Goal: Book appointment/travel/reservation

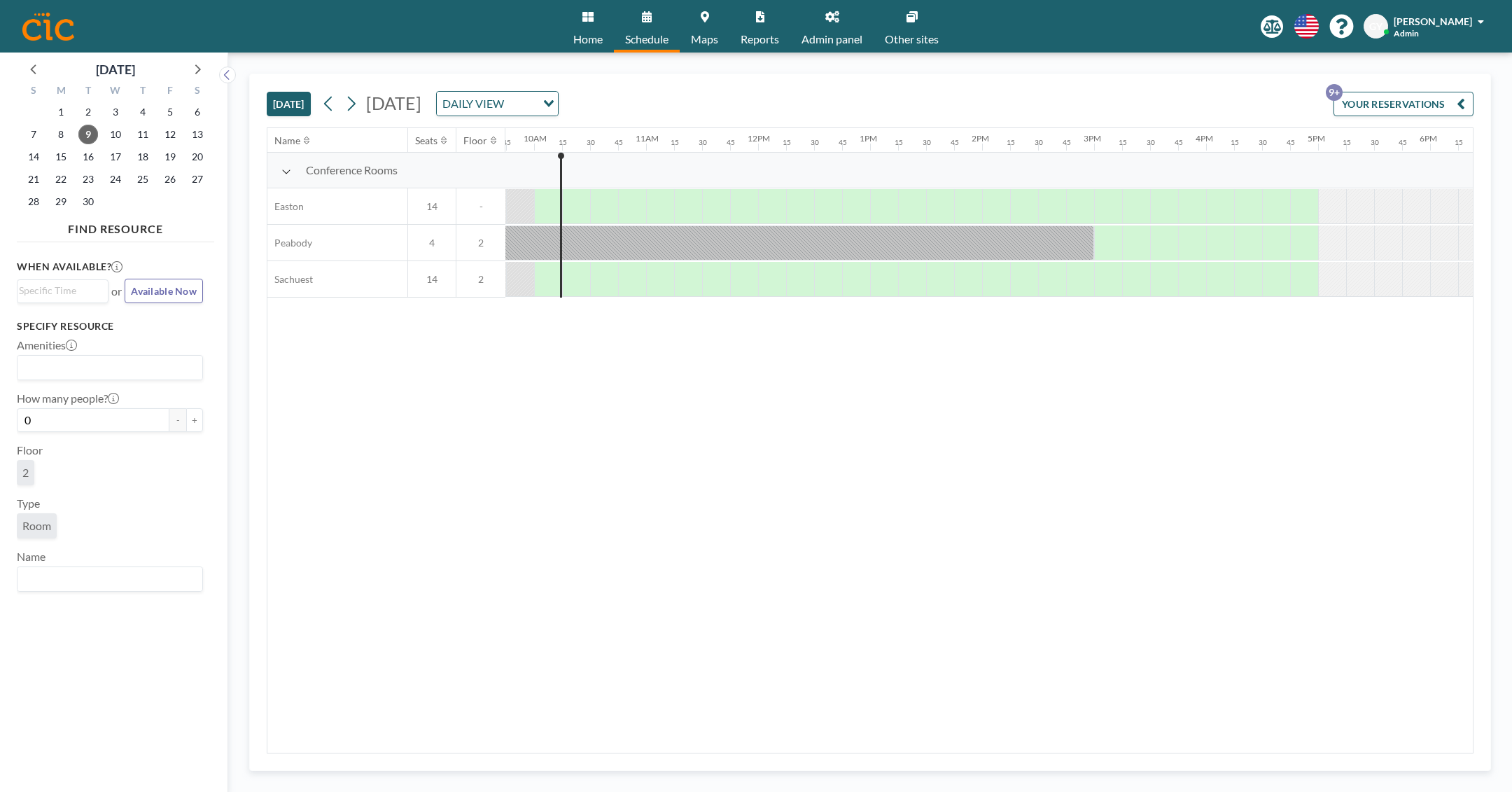
scroll to position [0, 1092]
click at [147, 148] on span "18" at bounding box center [143, 157] width 19 height 19
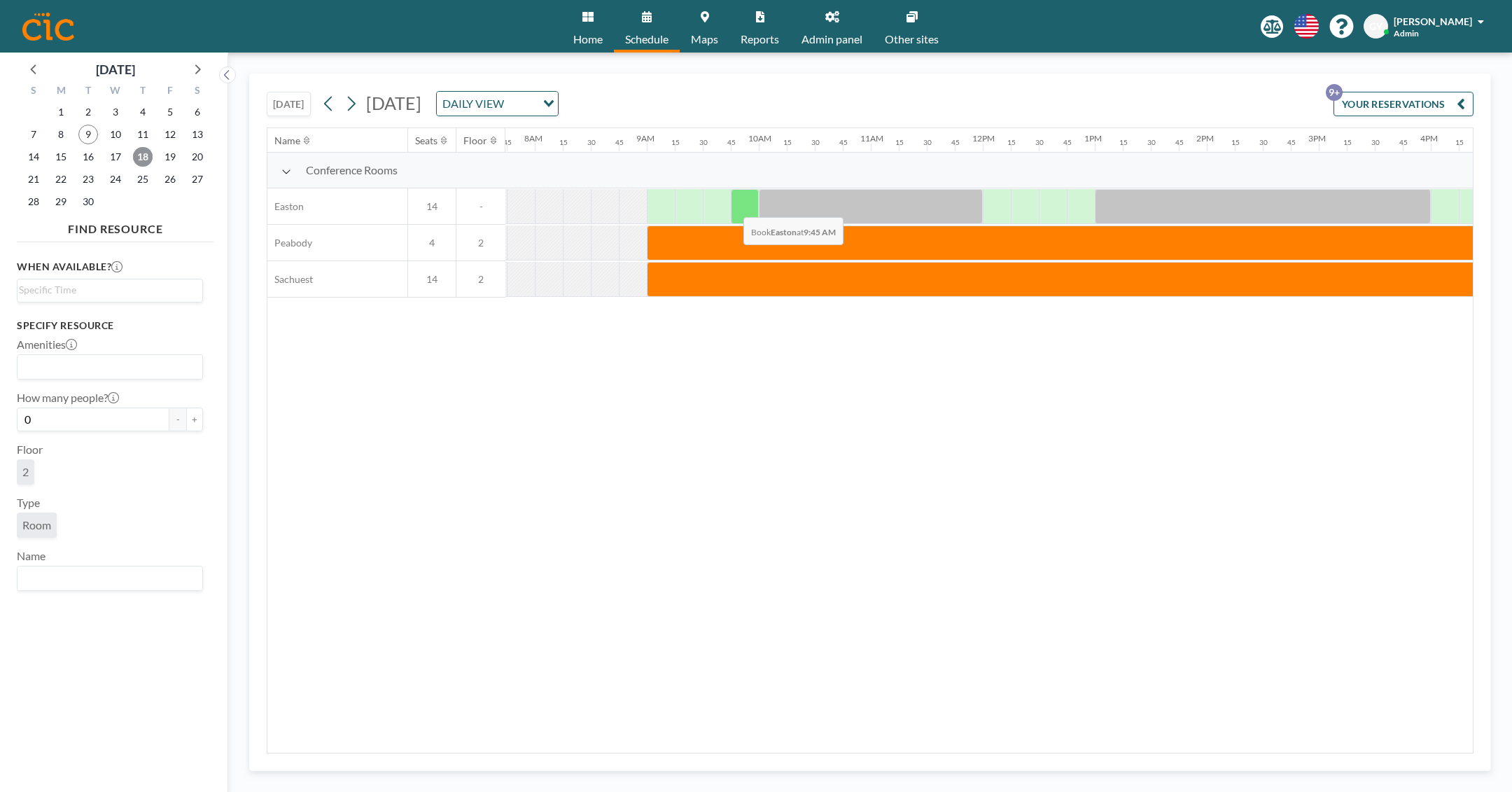
scroll to position [0, 867]
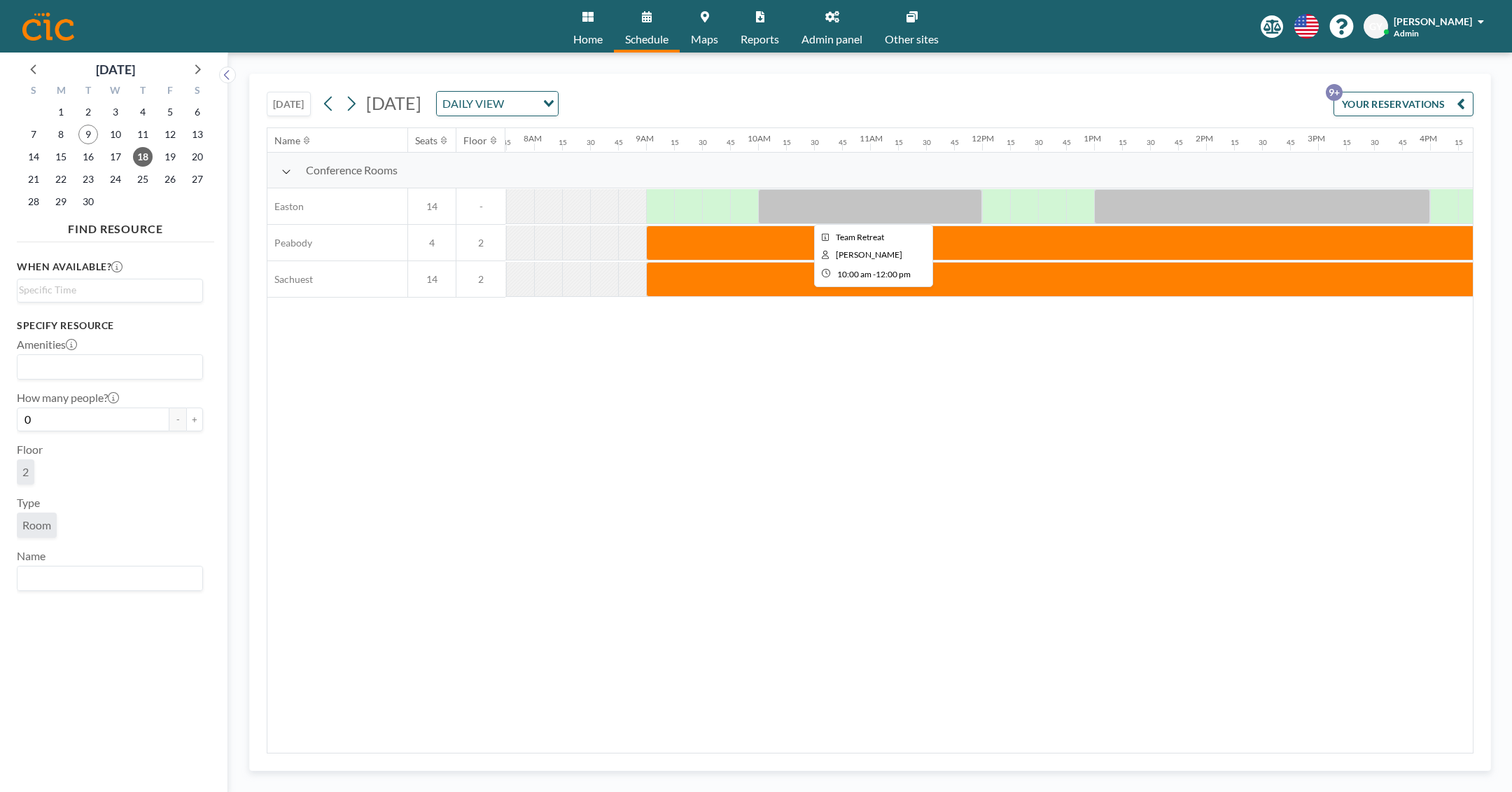
click at [793, 204] on div at bounding box center [870, 206] width 224 height 35
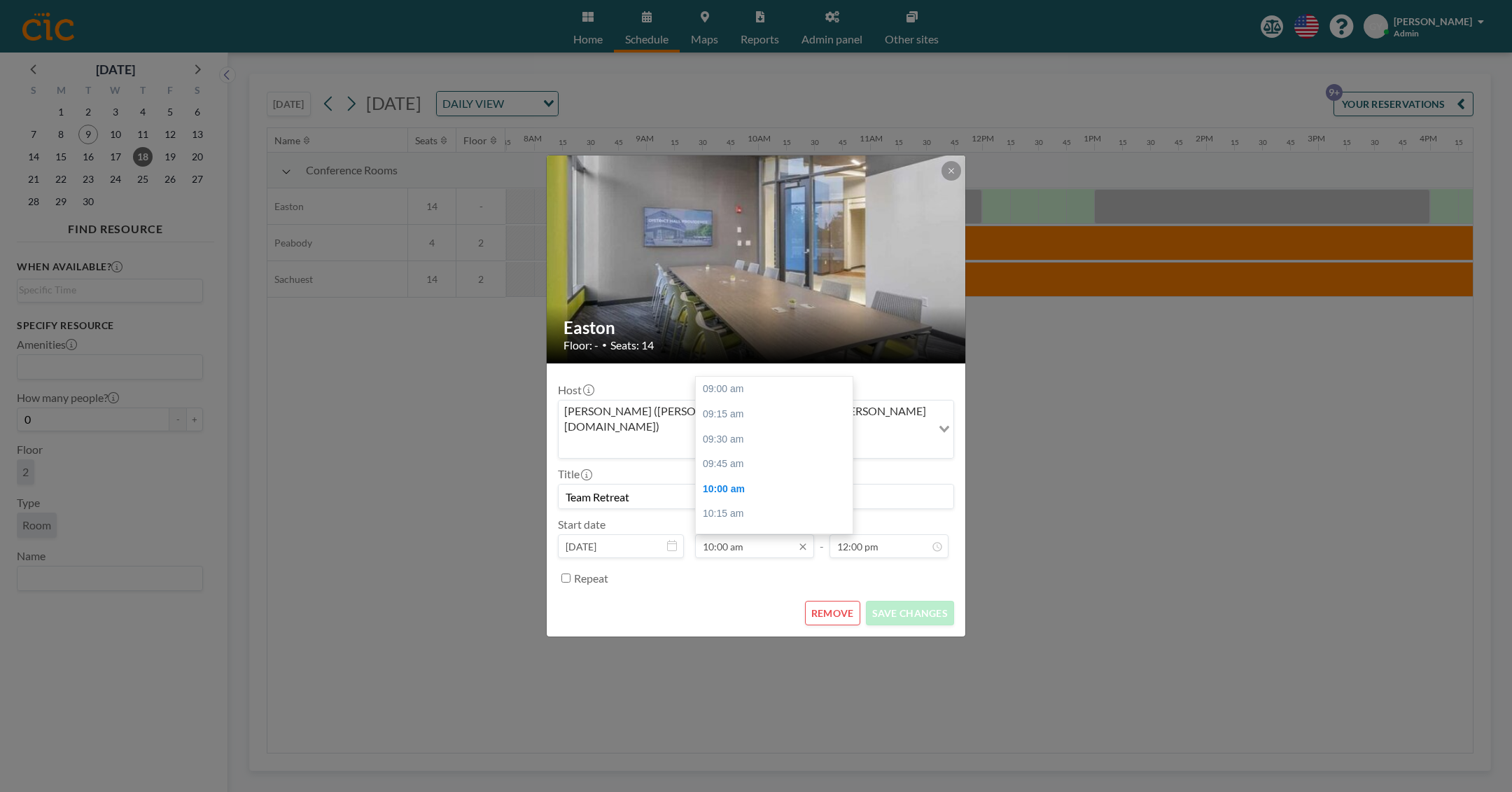
scroll to position [99, 0]
click at [946, 180] on button at bounding box center [951, 171] width 19 height 19
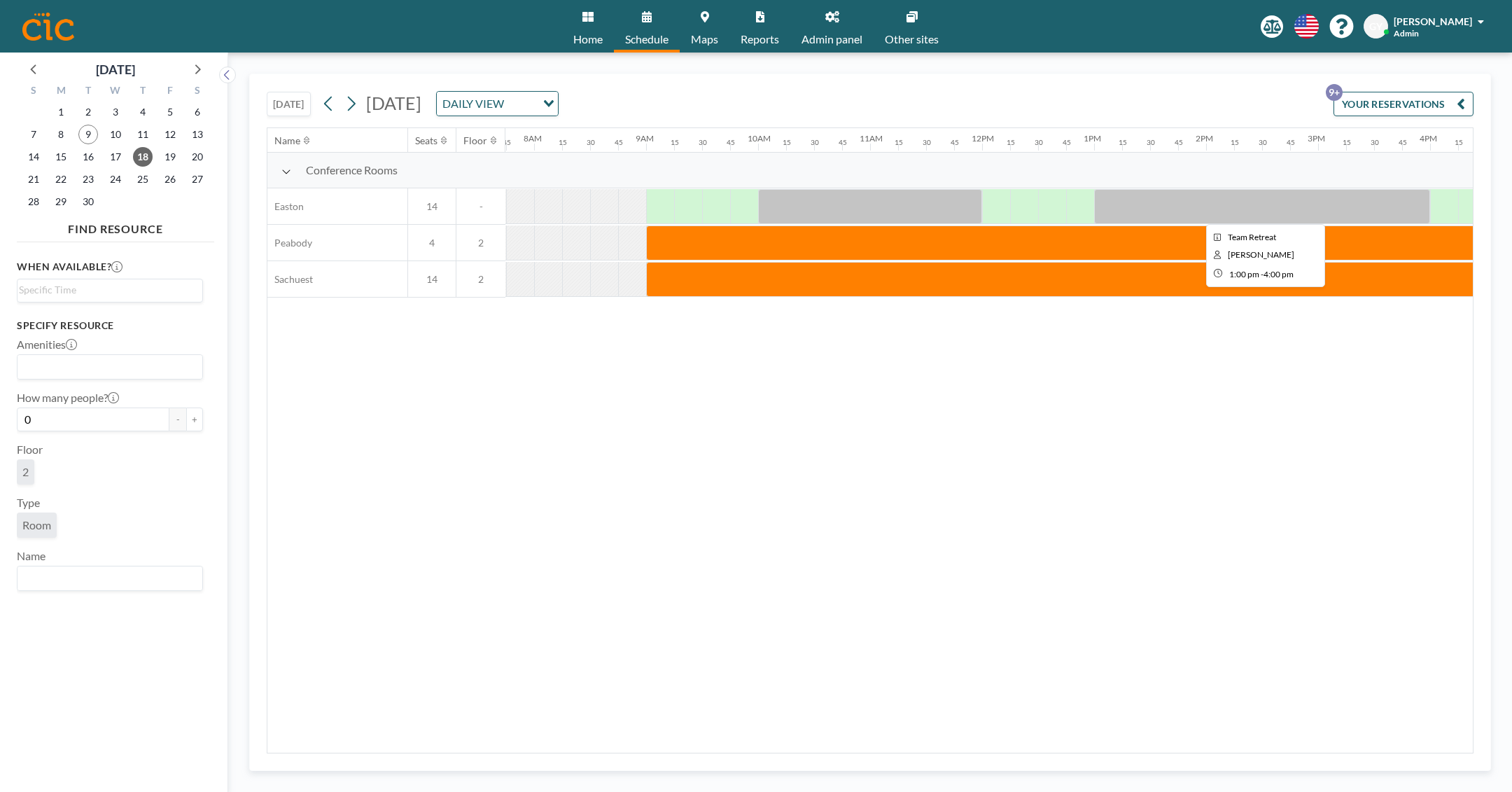
click at [1124, 212] on div at bounding box center [1262, 206] width 336 height 35
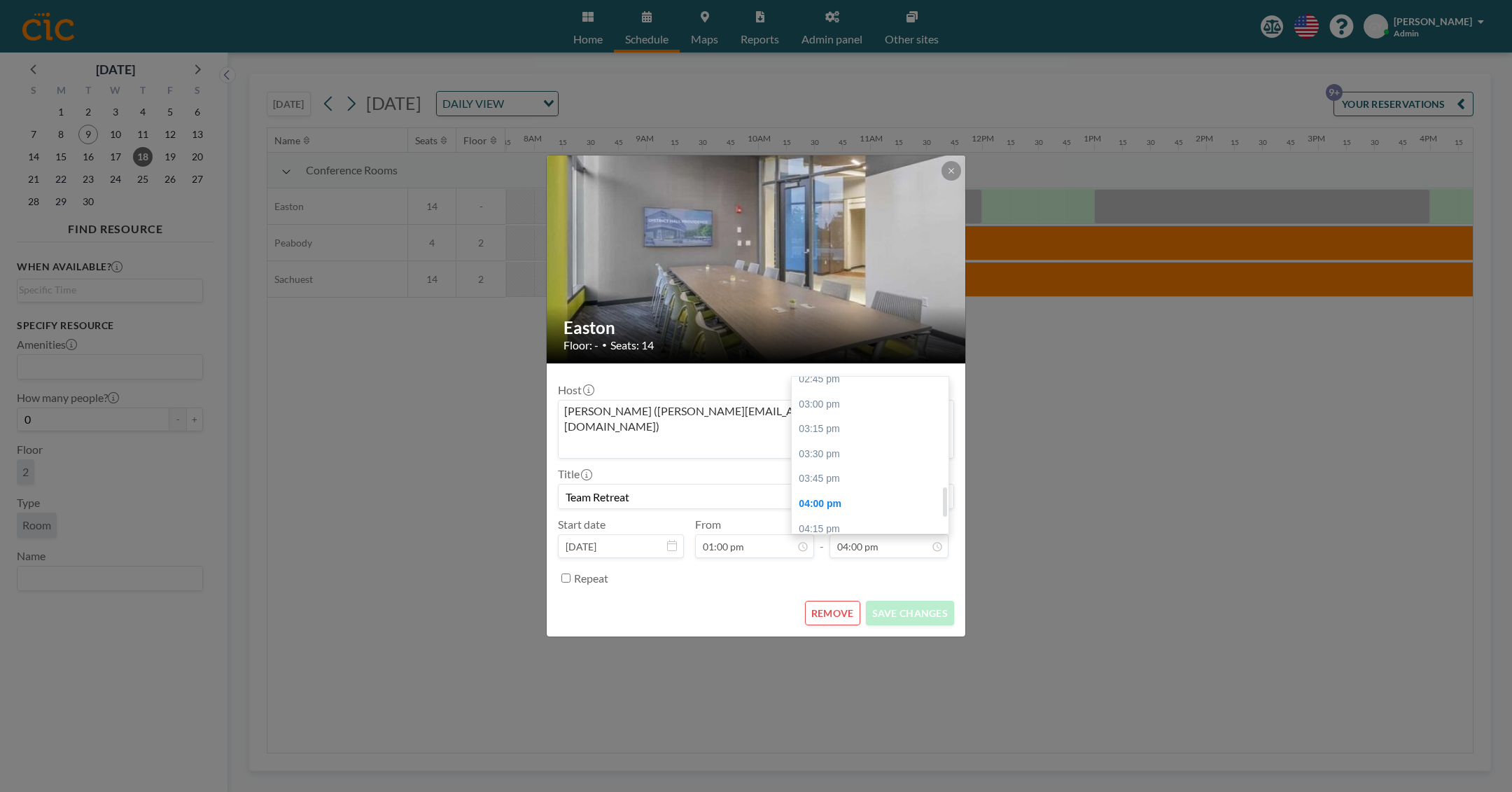
scroll to position [580, 0]
click at [827, 396] on div "03:00 pm" at bounding box center [870, 408] width 157 height 25
type input "03:00 pm"
click at [901, 601] on button "SAVE CHANGES" at bounding box center [909, 613] width 89 height 24
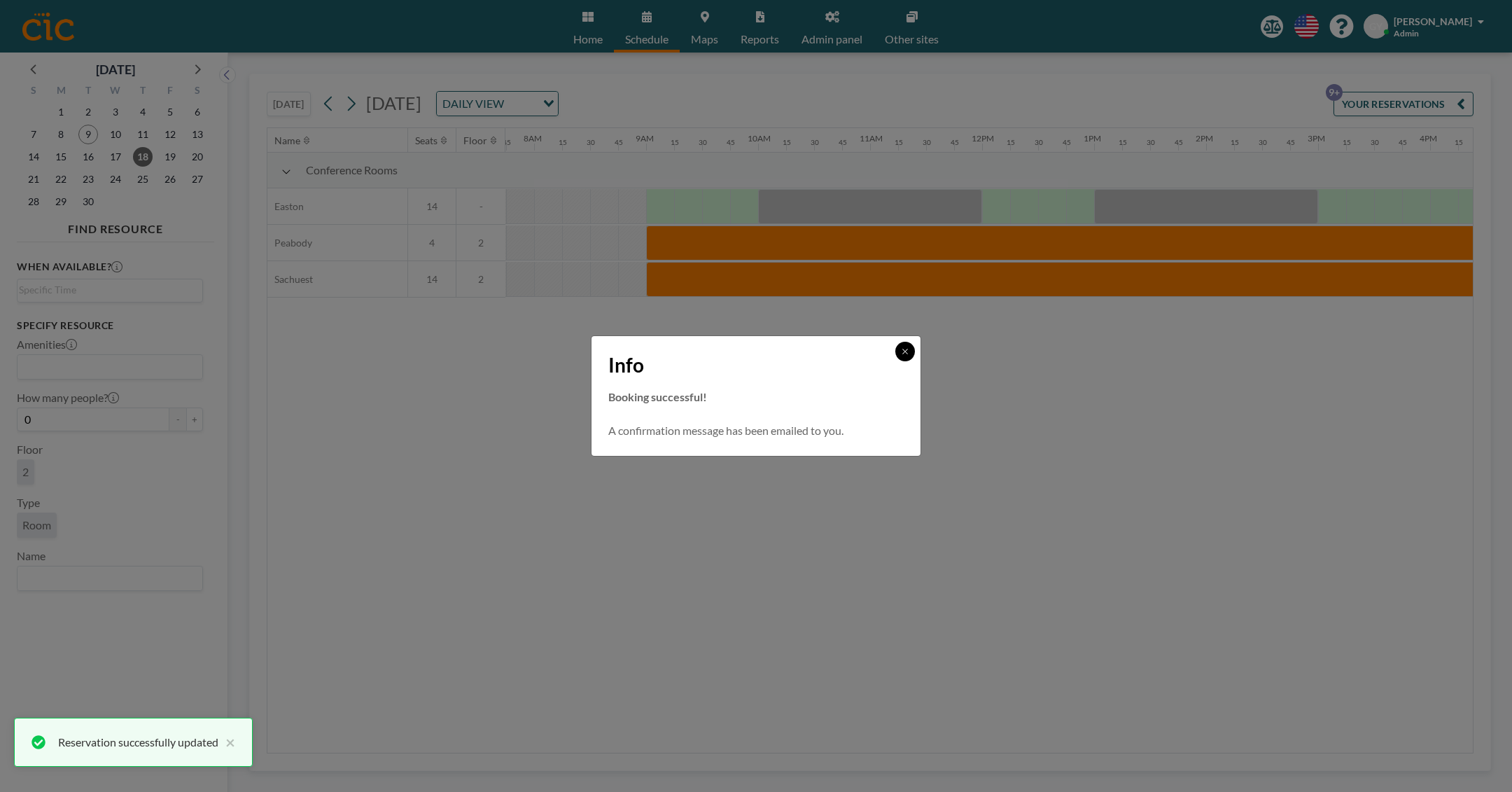
click at [904, 348] on icon at bounding box center [905, 352] width 8 height 8
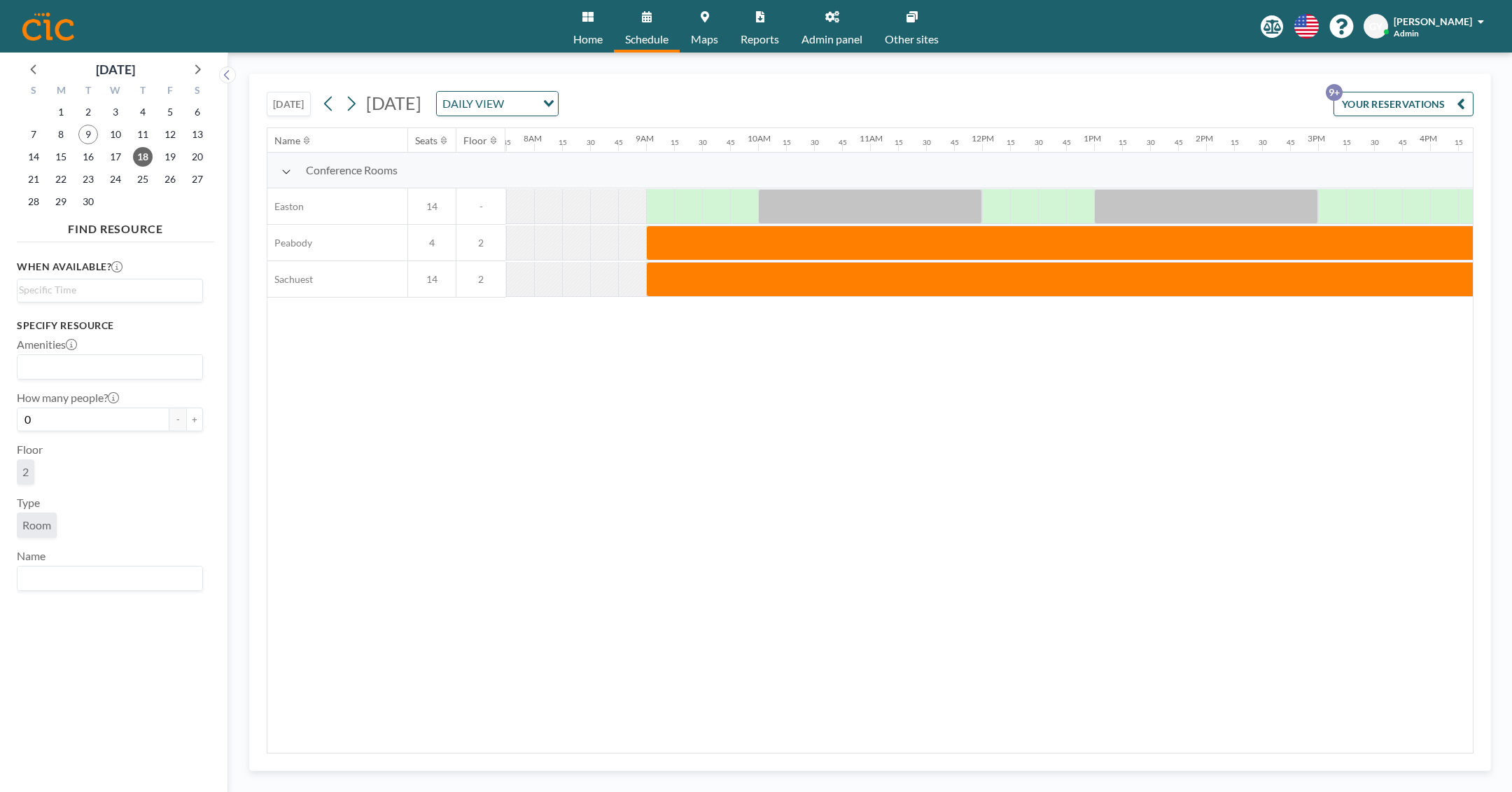
click at [809, 92] on div "[DATE] [DATE] DAILY VIEW Loading... YOUR RESERVATIONS 9+" at bounding box center [870, 101] width 1207 height 54
